Goal: Task Accomplishment & Management: Manage account settings

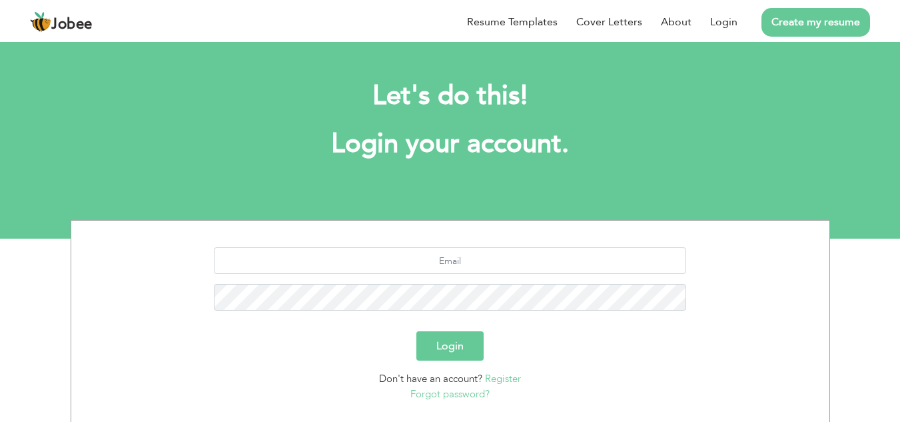
click at [433, 342] on button "Login" at bounding box center [449, 345] width 67 height 29
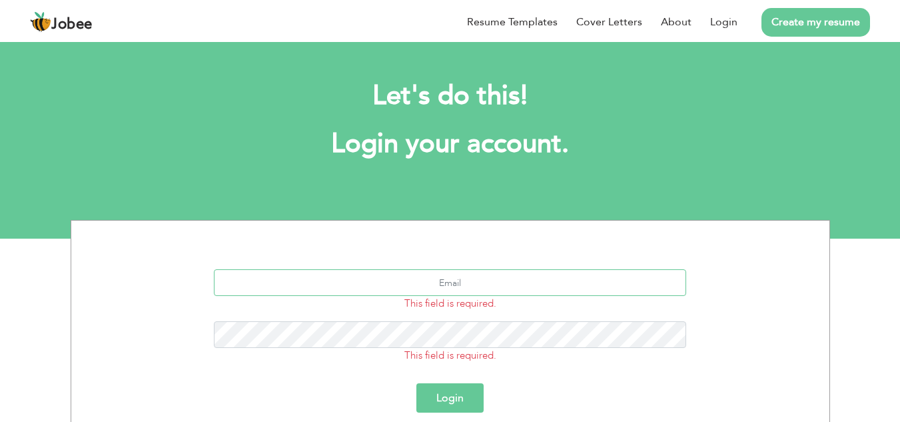
click at [454, 278] on input "text" at bounding box center [450, 282] width 472 height 27
type input "[EMAIL_ADDRESS][DOMAIN_NAME]"
